Goal: Complete application form

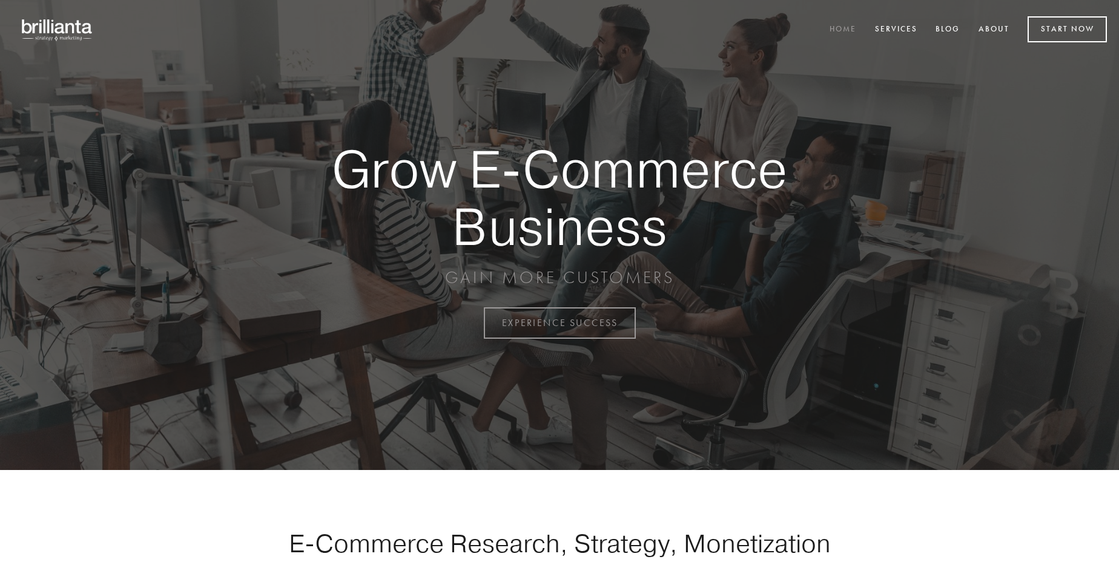
scroll to position [3173, 0]
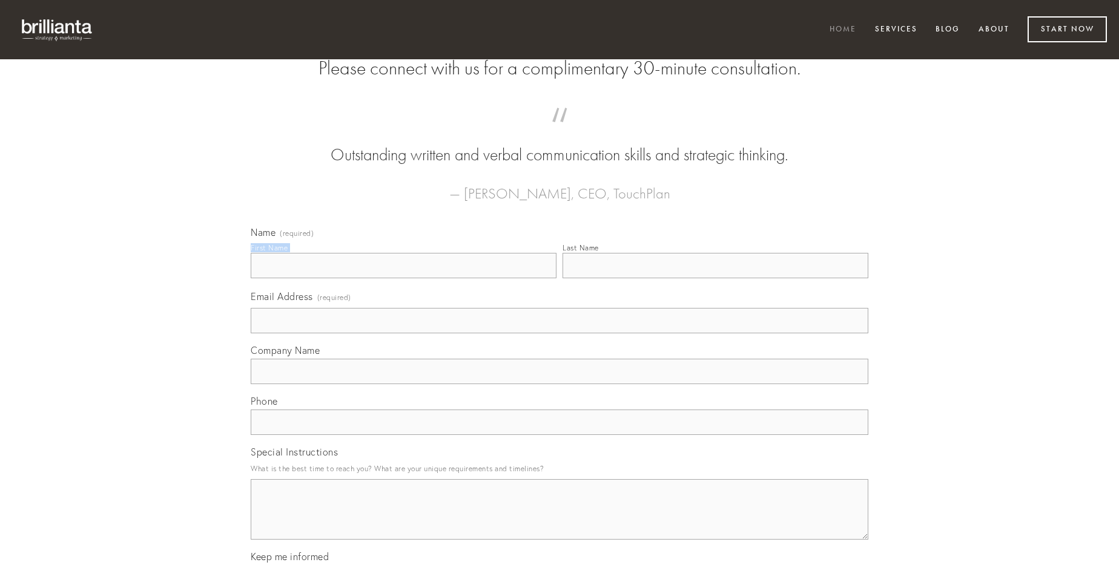
type input "[PERSON_NAME]"
click at [715, 278] on input "Last Name" at bounding box center [715, 265] width 306 height 25
type input "[PERSON_NAME]"
click at [559, 334] on input "Email Address (required)" at bounding box center [559, 320] width 617 height 25
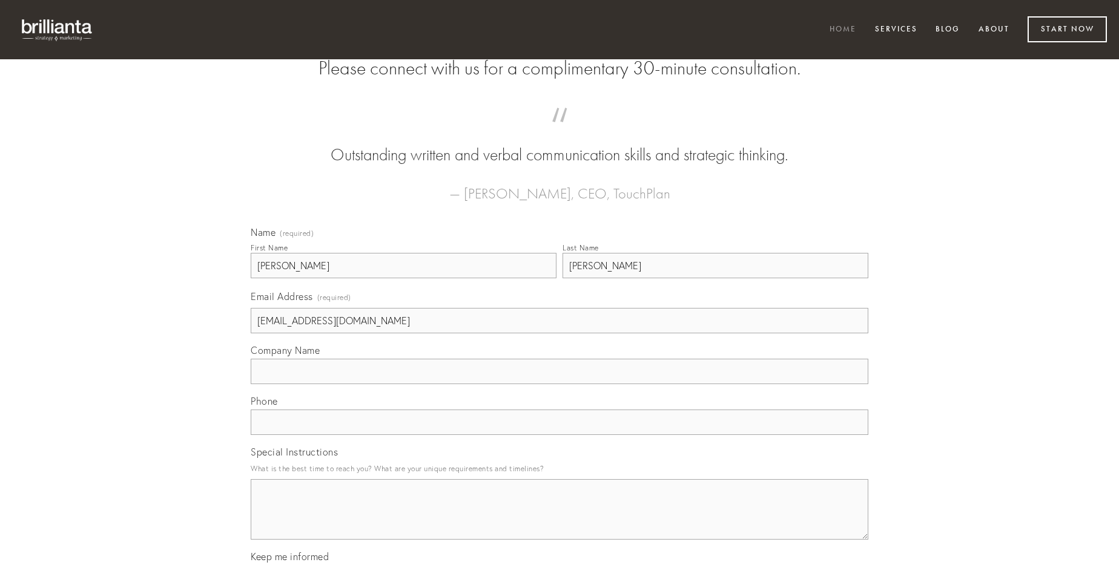
type input "[EMAIL_ADDRESS][DOMAIN_NAME]"
click at [559, 384] on input "Company Name" at bounding box center [559, 371] width 617 height 25
type input "causa"
click at [559, 435] on input "text" at bounding box center [559, 422] width 617 height 25
click at [559, 521] on textarea "Special Instructions" at bounding box center [559, 509] width 617 height 61
